Goal: Transaction & Acquisition: Purchase product/service

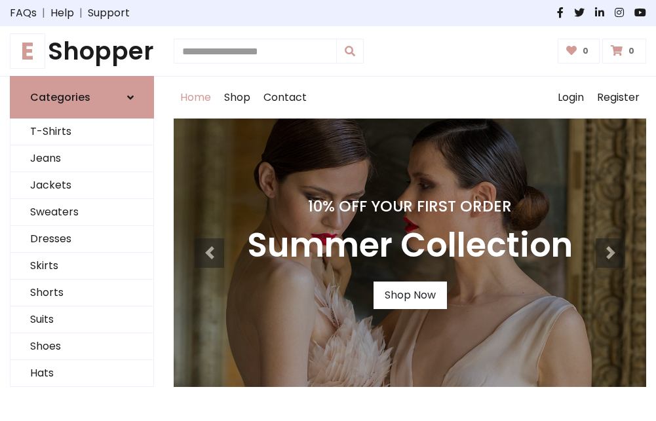
click at [327, 210] on h4 "10% Off Your First Order" at bounding box center [409, 206] width 325 height 18
click at [409, 295] on link "Shop Now" at bounding box center [409, 296] width 73 height 28
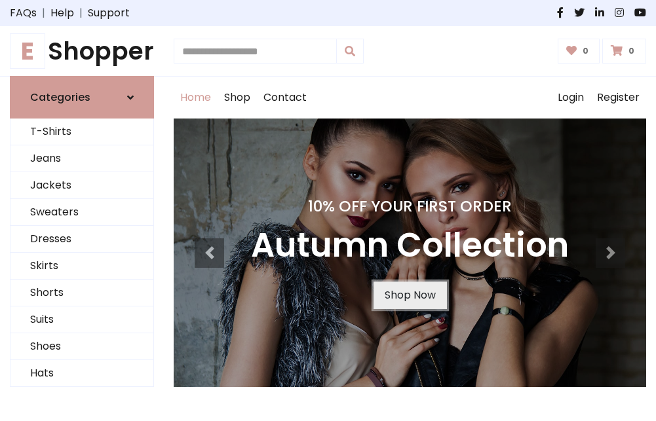
click at [409, 295] on link "Shop Now" at bounding box center [409, 296] width 73 height 28
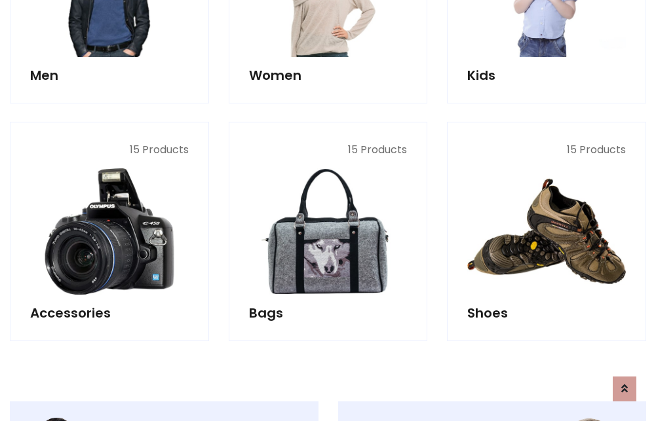
scroll to position [1306, 0]
